Goal: Task Accomplishment & Management: Manage account settings

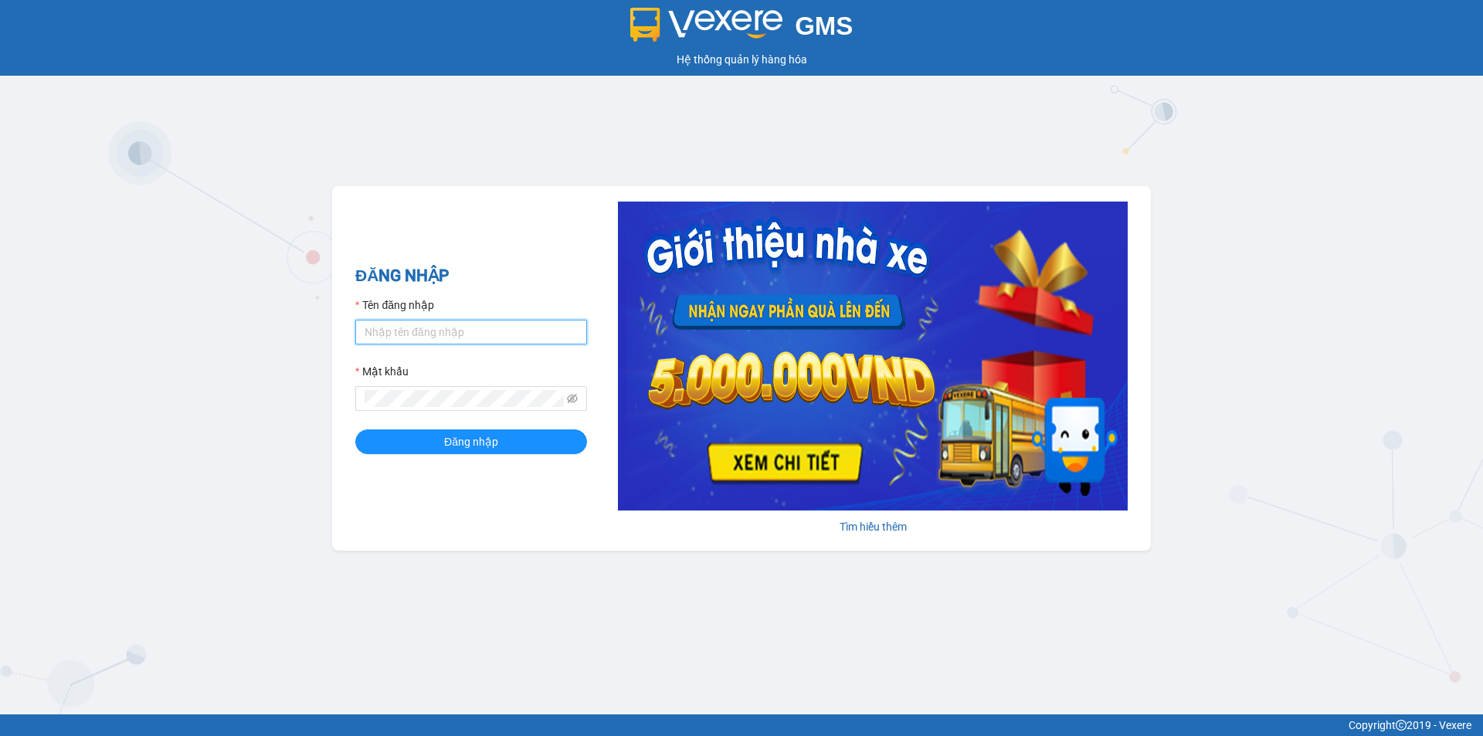
click at [443, 339] on input "Tên đăng nhập" at bounding box center [471, 332] width 232 height 25
type input "nhanbt.minhtam"
click at [355, 429] on button "Đăng nhập" at bounding box center [471, 441] width 232 height 25
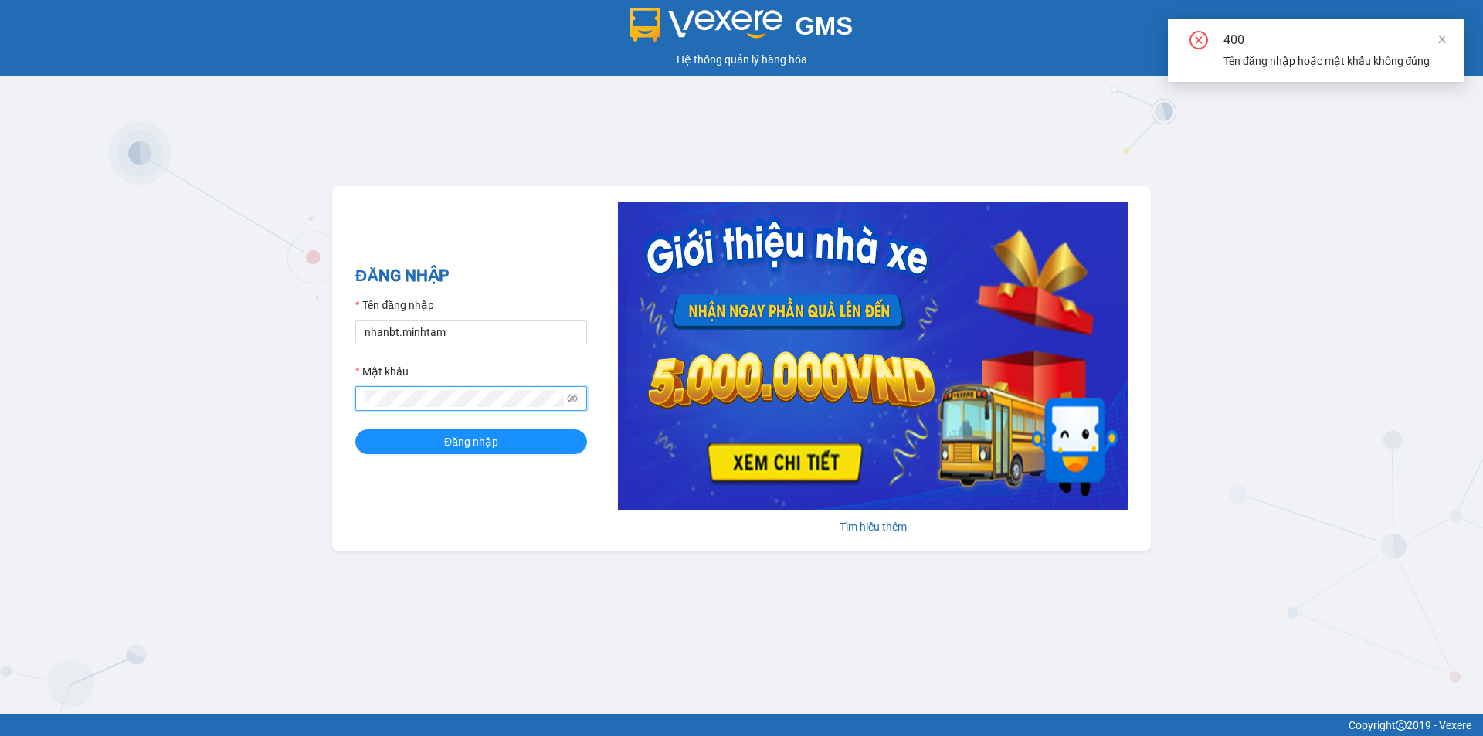
click at [355, 429] on button "Đăng nhập" at bounding box center [471, 441] width 232 height 25
click at [558, 389] on span at bounding box center [471, 398] width 232 height 25
click at [568, 398] on icon "eye-invisible" at bounding box center [572, 398] width 11 height 9
click at [337, 407] on div "ĐĂNG NHẬP Tên đăng nhập nhanbt.minhtam Mật khẩu Đăng nhập Tìm hiểu thêm" at bounding box center [741, 368] width 819 height 364
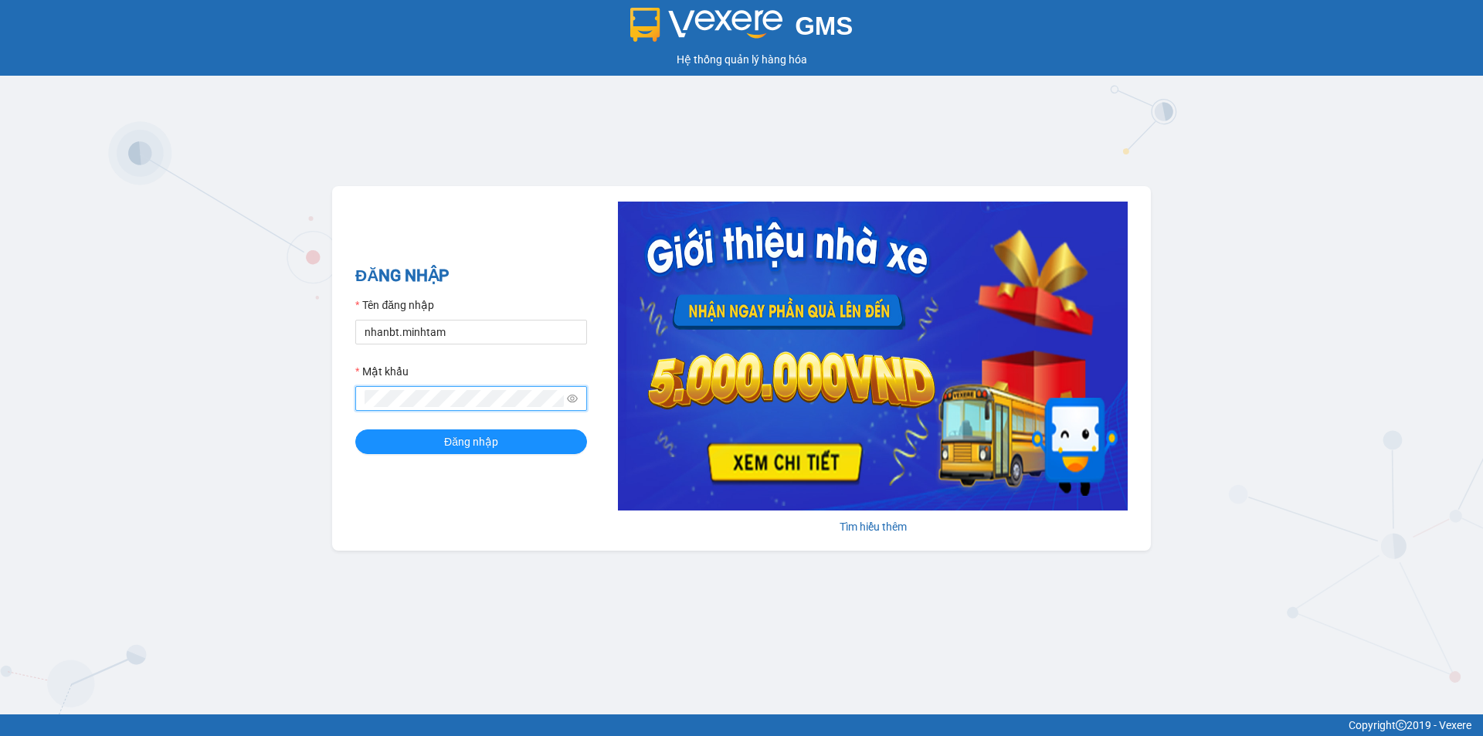
click at [355, 429] on button "Đăng nhập" at bounding box center [471, 441] width 232 height 25
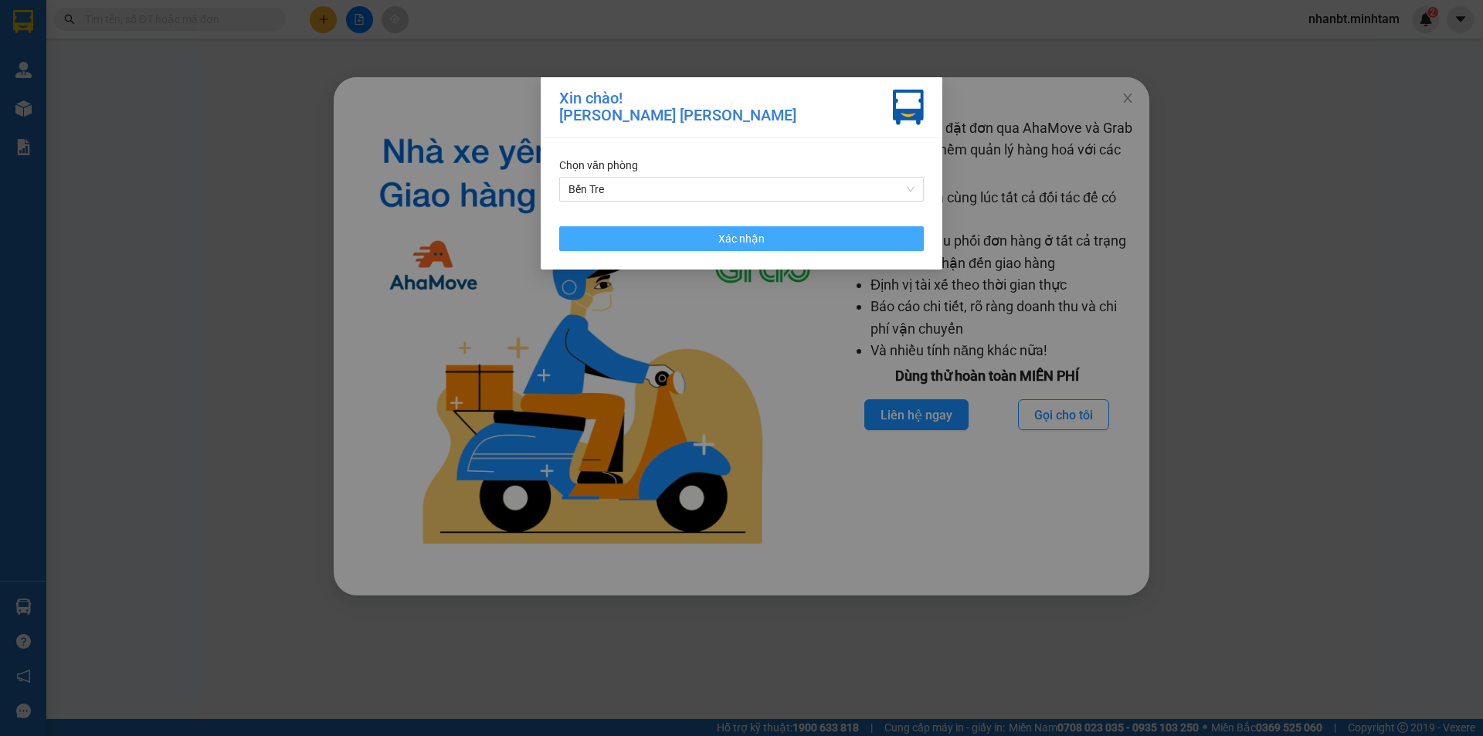
click at [716, 239] on button "Xác nhận" at bounding box center [741, 238] width 364 height 25
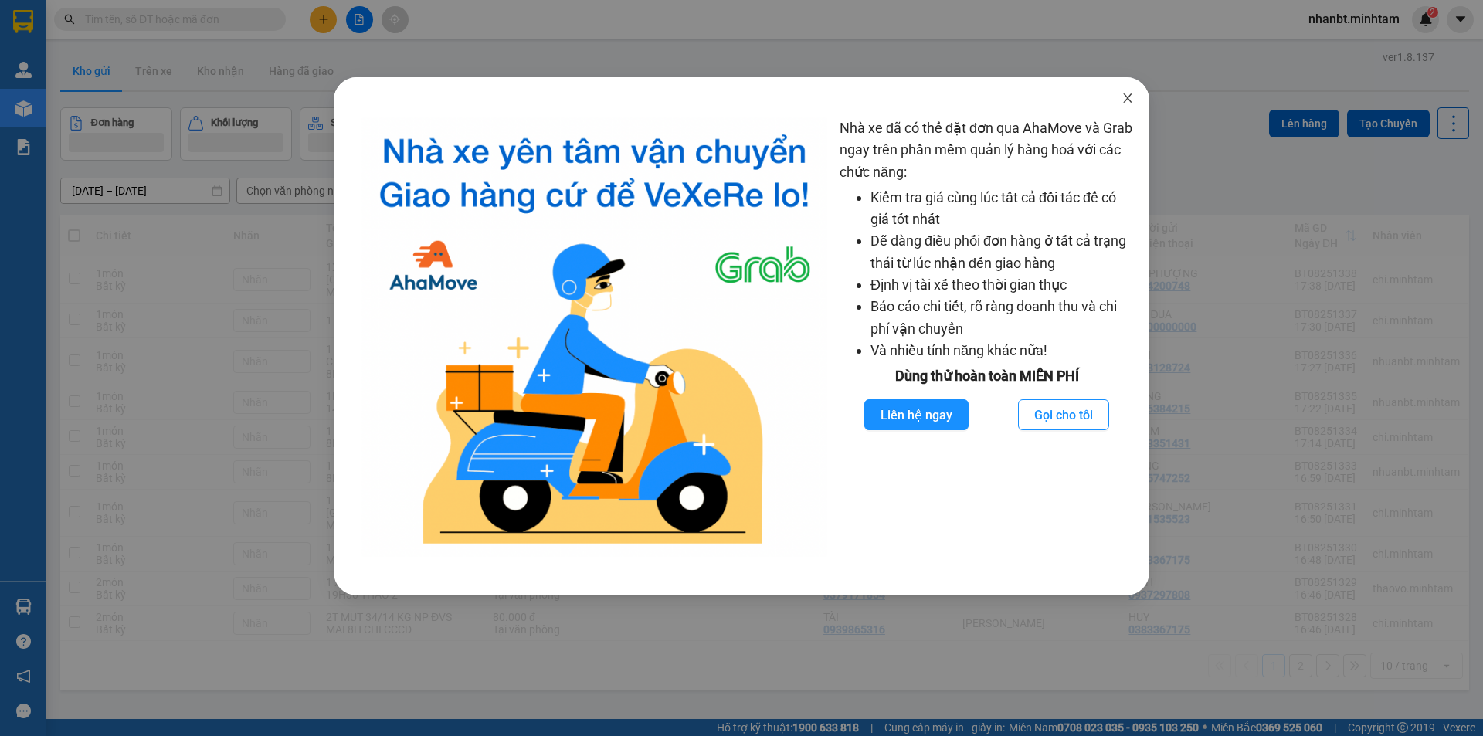
click at [1129, 100] on icon "close" at bounding box center [1127, 98] width 12 height 12
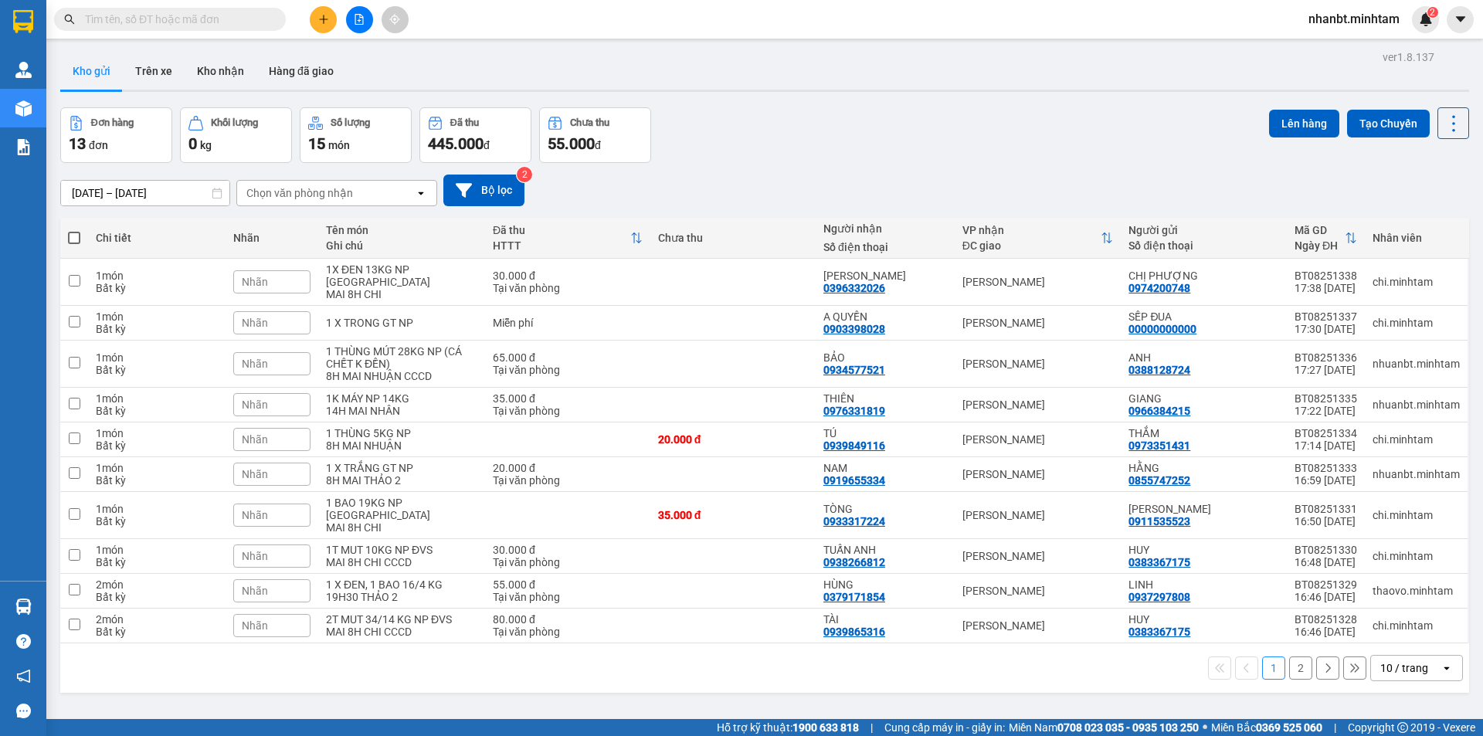
click at [1359, 26] on span "nhanbt.minhtam" at bounding box center [1354, 18] width 116 height 19
click at [1347, 43] on span "Đăng xuất" at bounding box center [1360, 47] width 84 height 17
